Goal: Browse casually

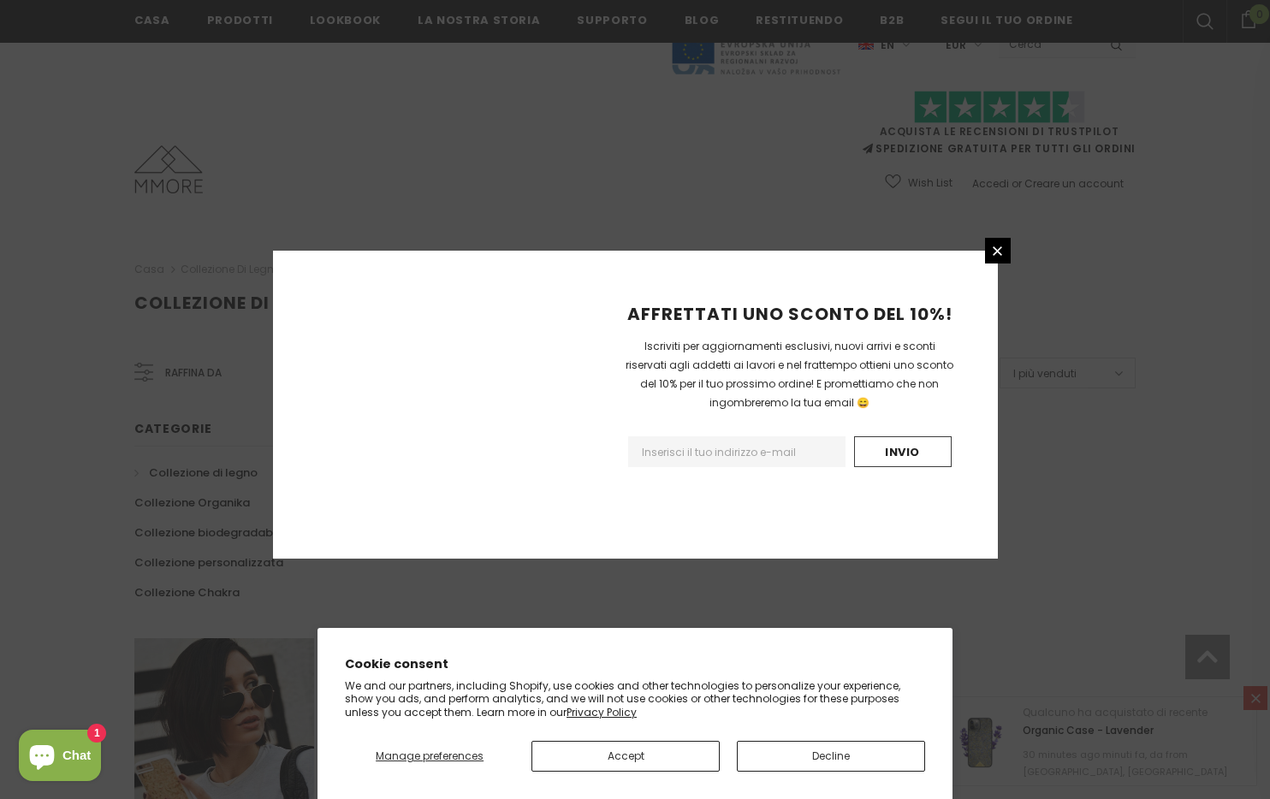
scroll to position [955, 0]
